Goal: Information Seeking & Learning: Learn about a topic

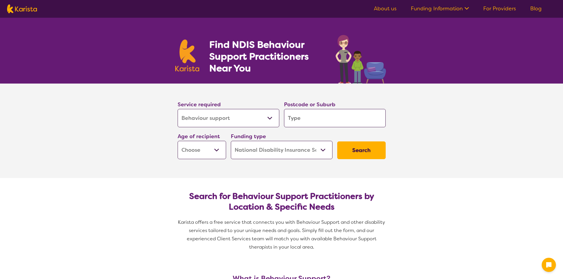
select select "Behaviour support"
select select "NDIS"
select select "Behaviour support"
select select "NDIS"
click at [202, 116] on select "Allied Health Assistant Assessment ([MEDICAL_DATA] or [MEDICAL_DATA]) Behaviour…" at bounding box center [229, 118] width 102 height 18
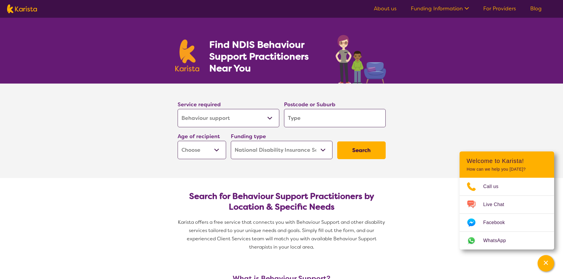
click at [178, 109] on select "Allied Health Assistant Assessment ([MEDICAL_DATA] or [MEDICAL_DATA]) Behaviour…" at bounding box center [229, 118] width 102 height 18
click at [323, 117] on input "search" at bounding box center [335, 118] width 102 height 18
type input "4"
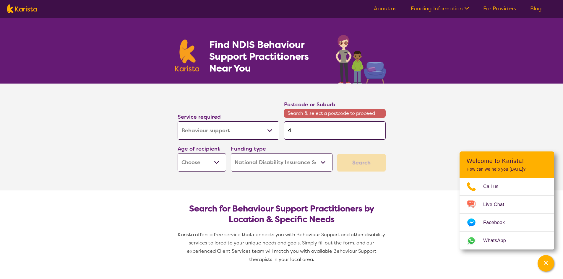
type input "43"
type input "430"
type input "4305"
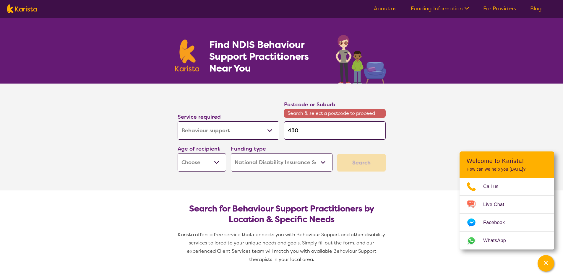
type input "4305"
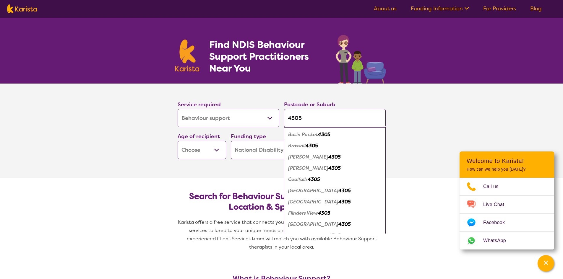
type input "4305"
click at [294, 146] on em "Brassall" at bounding box center [296, 146] width 17 height 6
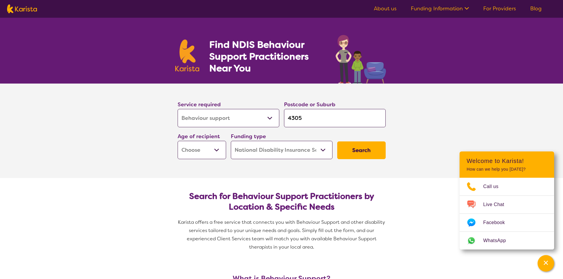
click at [196, 150] on select "Early Childhood - 0 to 9 Child - 10 to 11 Adolescent - 12 to 17 Adult - 18 to 6…" at bounding box center [202, 150] width 48 height 18
select select "CH"
click at [178, 141] on select "Early Childhood - 0 to 9 Child - 10 to 11 Adolescent - 12 to 17 Adult - 18 to 6…" at bounding box center [202, 150] width 48 height 18
select select "CH"
click at [372, 152] on button "Search" at bounding box center [361, 151] width 48 height 18
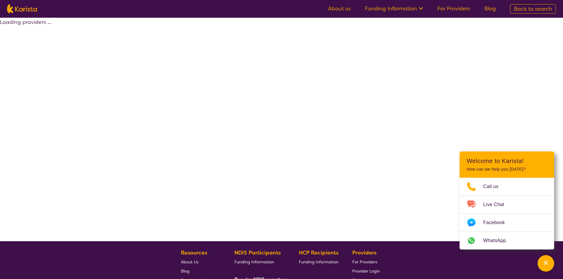
select select "by_score"
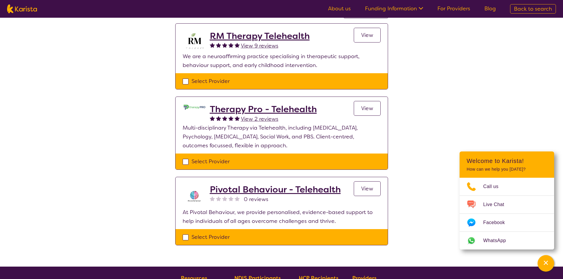
scroll to position [89, 0]
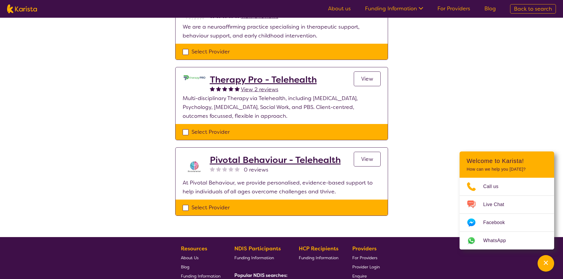
click at [226, 159] on h2 "Pivotal Behaviour - Telehealth" at bounding box center [275, 160] width 131 height 11
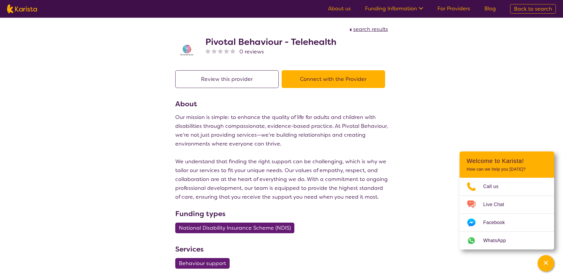
scroll to position [89, 0]
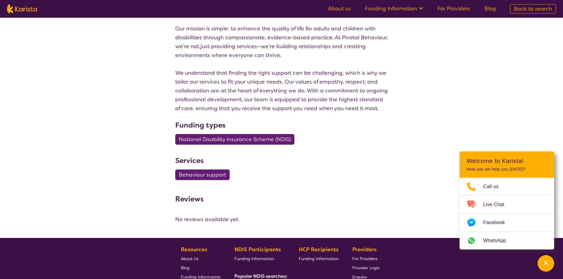
select select "by_score"
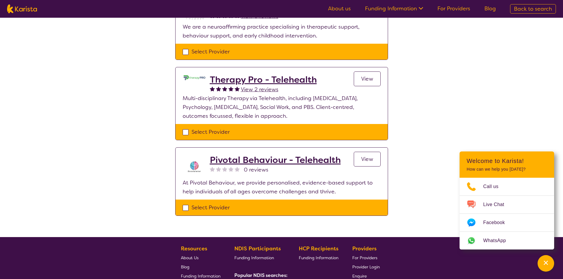
select select "Behaviour support"
select select "CH"
select select "NDIS"
select select "Behaviour support"
select select "CH"
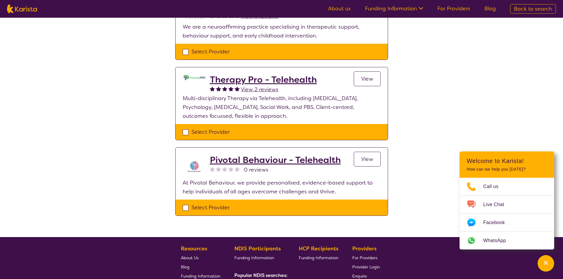
select select "NDIS"
